Goal: Transaction & Acquisition: Purchase product/service

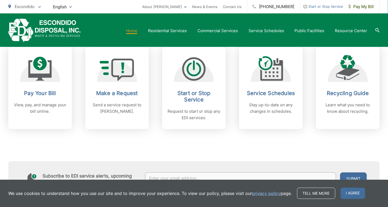
scroll to position [214, 0]
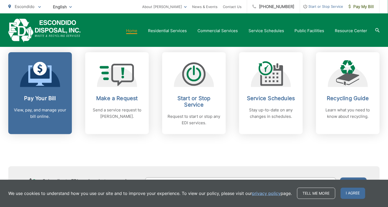
click at [27, 88] on link "Pay Your Bill View, pay, and manage your bill online." at bounding box center [40, 93] width 64 height 82
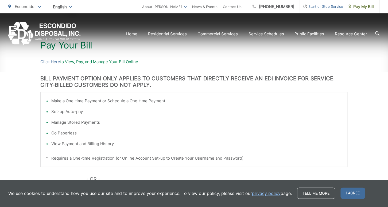
scroll to position [107, 0]
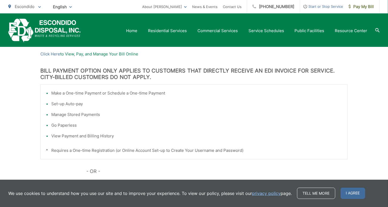
click at [80, 55] on p "Click Here to View, Pay, and Manage Your Bill Online" at bounding box center [193, 54] width 307 height 6
click at [102, 54] on p "Click Here to View, Pay, and Manage Your Bill Online" at bounding box center [193, 54] width 307 height 6
click at [71, 92] on li "Make a One-time Payment or Schedule a One-time Payment" at bounding box center [196, 93] width 291 height 6
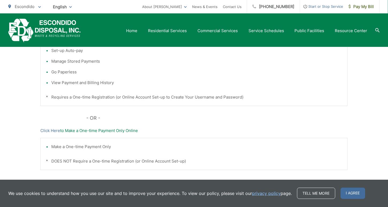
scroll to position [160, 0]
click at [99, 131] on p "Click Here to Make a One-time Payment Only Online" at bounding box center [193, 130] width 307 height 6
drag, startPoint x: 62, startPoint y: 129, endPoint x: 65, endPoint y: 130, distance: 3.6
click at [65, 130] on p "Click Here to Make a One-time Payment Only Online" at bounding box center [193, 130] width 307 height 6
drag, startPoint x: 65, startPoint y: 130, endPoint x: 69, endPoint y: 131, distance: 4.1
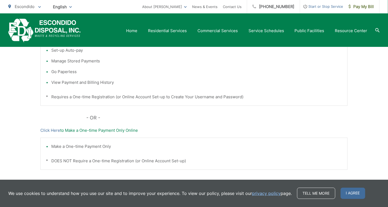
click at [69, 131] on p "Click Here to Make a One-time Payment Only Online" at bounding box center [193, 130] width 307 height 6
click at [72, 131] on p "Click Here to Make a One-time Payment Only Online" at bounding box center [193, 130] width 307 height 6
drag, startPoint x: 72, startPoint y: 131, endPoint x: 91, endPoint y: 130, distance: 18.7
click at [91, 130] on p "Click Here to Make a One-time Payment Only Online" at bounding box center [193, 130] width 307 height 6
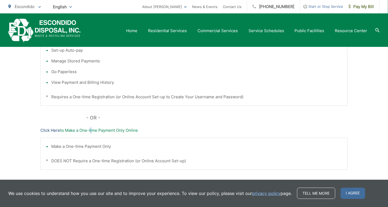
click at [44, 129] on link "Click Here" at bounding box center [50, 130] width 20 height 6
click at [48, 130] on link "Click Here" at bounding box center [50, 130] width 20 height 6
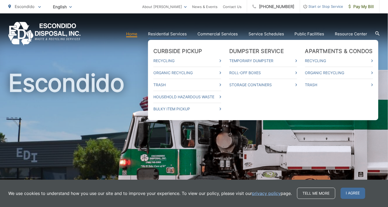
click at [164, 34] on link "Residential Services" at bounding box center [167, 34] width 39 height 6
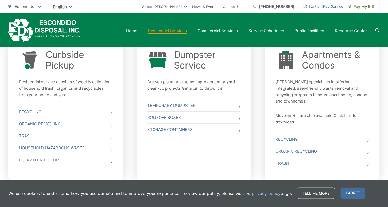
scroll to position [212, 0]
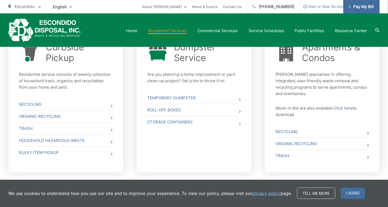
click at [365, 6] on span "Pay My Bill" at bounding box center [361, 6] width 25 height 6
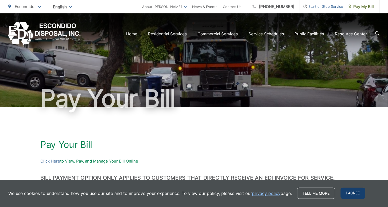
click at [349, 194] on span "I agree" at bounding box center [353, 192] width 25 height 11
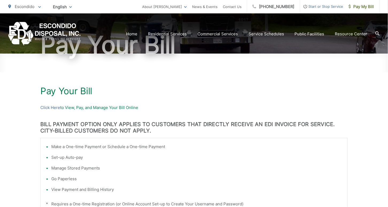
scroll to position [107, 0]
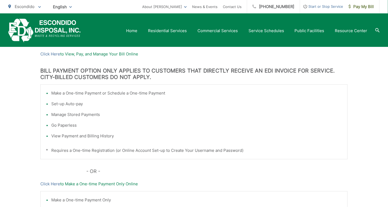
click at [59, 93] on li "Make a One-time Payment or Schedule a One-time Payment" at bounding box center [196, 93] width 291 height 6
click at [56, 94] on li "Make a One-time Payment or Schedule a One-time Payment" at bounding box center [196, 93] width 291 height 6
click at [53, 92] on li "Make a One-time Payment or Schedule a One-time Payment" at bounding box center [196, 93] width 291 height 6
click at [47, 54] on link "Click Here" at bounding box center [50, 54] width 20 height 6
